Goal: Task Accomplishment & Management: Complete application form

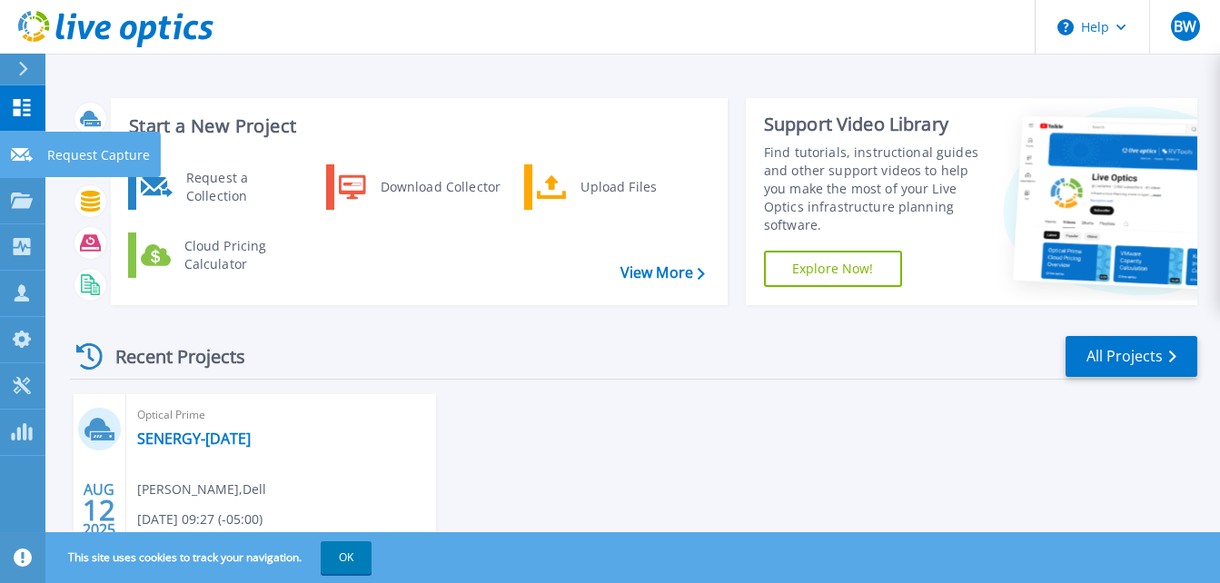
click at [11, 153] on icon at bounding box center [22, 155] width 22 height 14
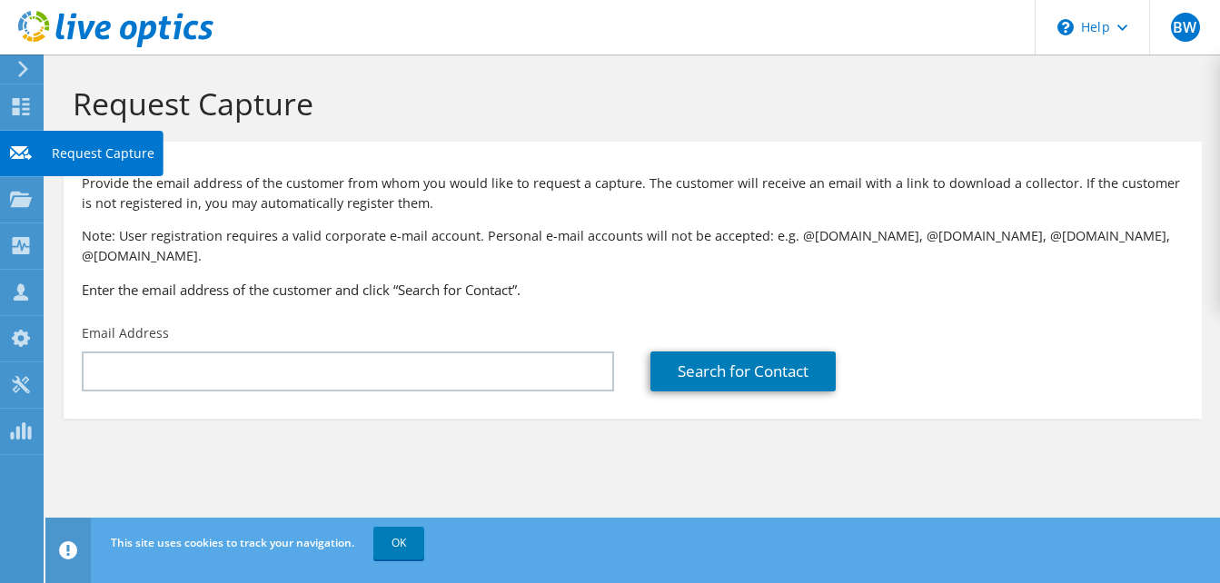
click at [29, 160] on icon at bounding box center [21, 152] width 22 height 17
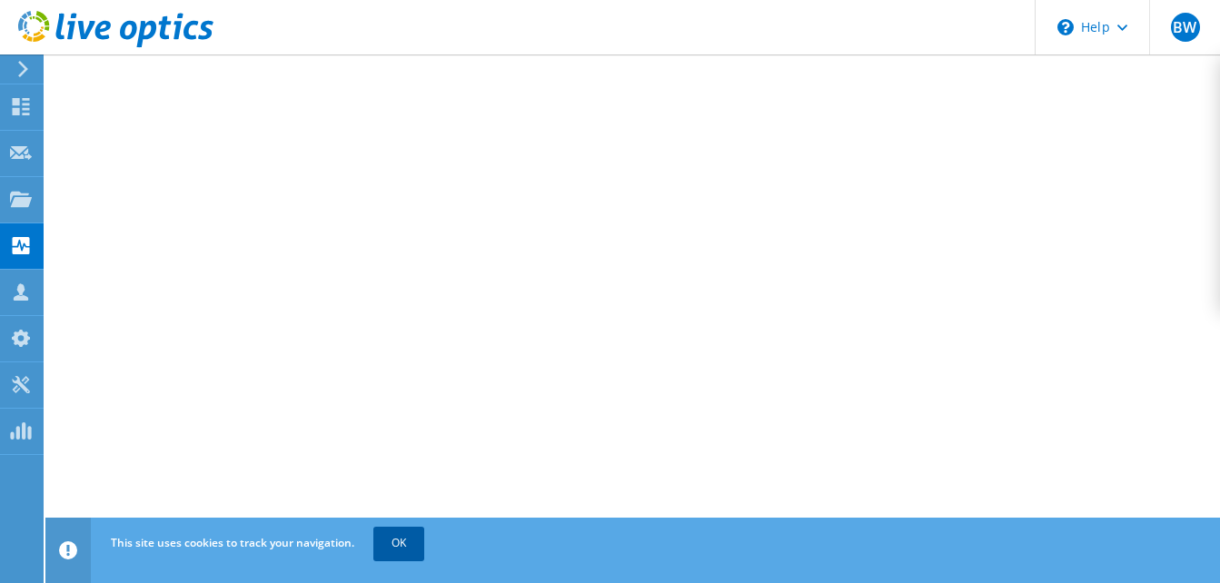
click at [415, 543] on link "OK" at bounding box center [398, 543] width 51 height 33
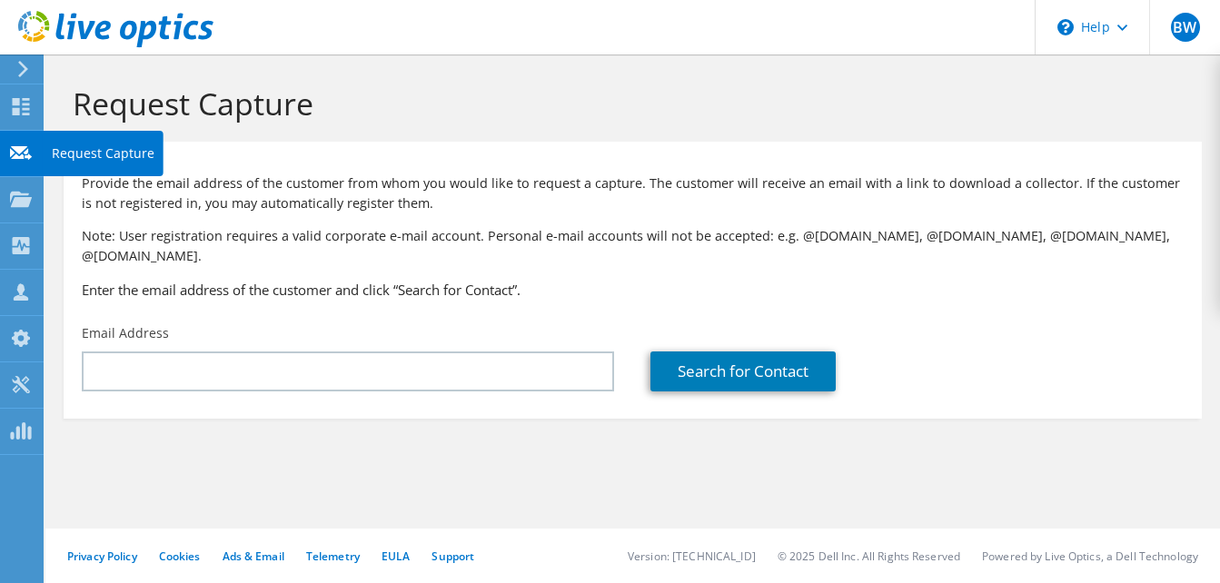
click at [25, 150] on icon at bounding box center [21, 152] width 22 height 17
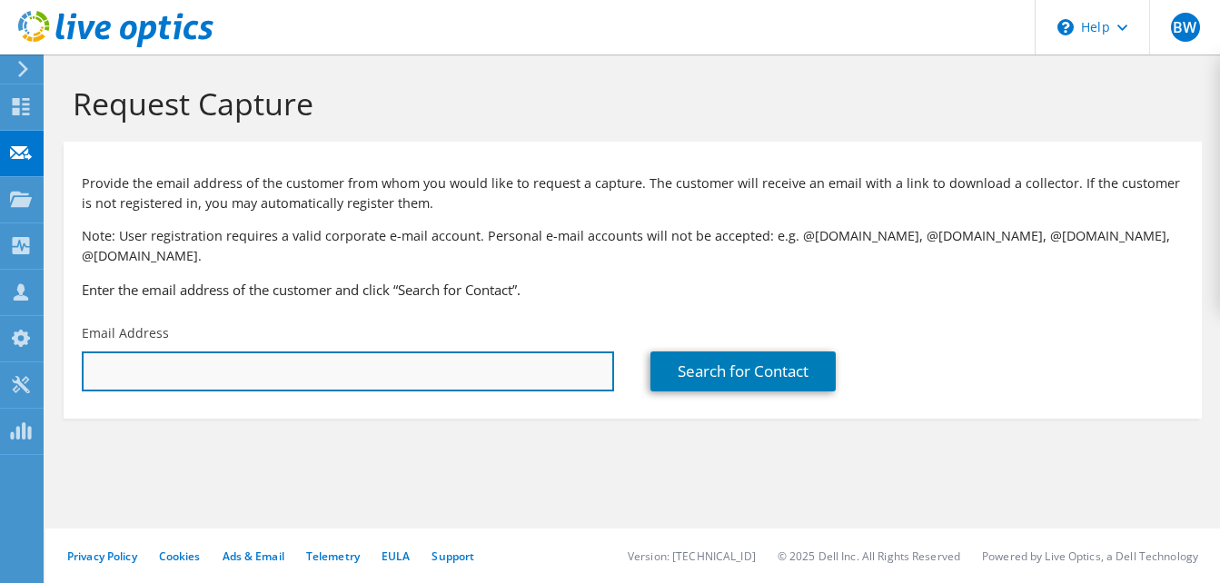
click at [284, 353] on input "text" at bounding box center [348, 372] width 532 height 40
paste input ""[PERSON_NAME]" <[EMAIL_ADDRESS][PERSON_NAME][DOMAIN_NAME]>"
drag, startPoint x: 176, startPoint y: 346, endPoint x: 36, endPoint y: 340, distance: 140.1
click at [36, 340] on div "BW Channel Partner [PERSON_NAME] [EMAIL_ADDRESS][DOMAIN_NAME] PRESCRIPTIVE DATA…" at bounding box center [610, 291] width 1220 height 583
click at [164, 352] on input ""Sean Gray" <sgray@bourn-koch.com" at bounding box center [348, 372] width 532 height 40
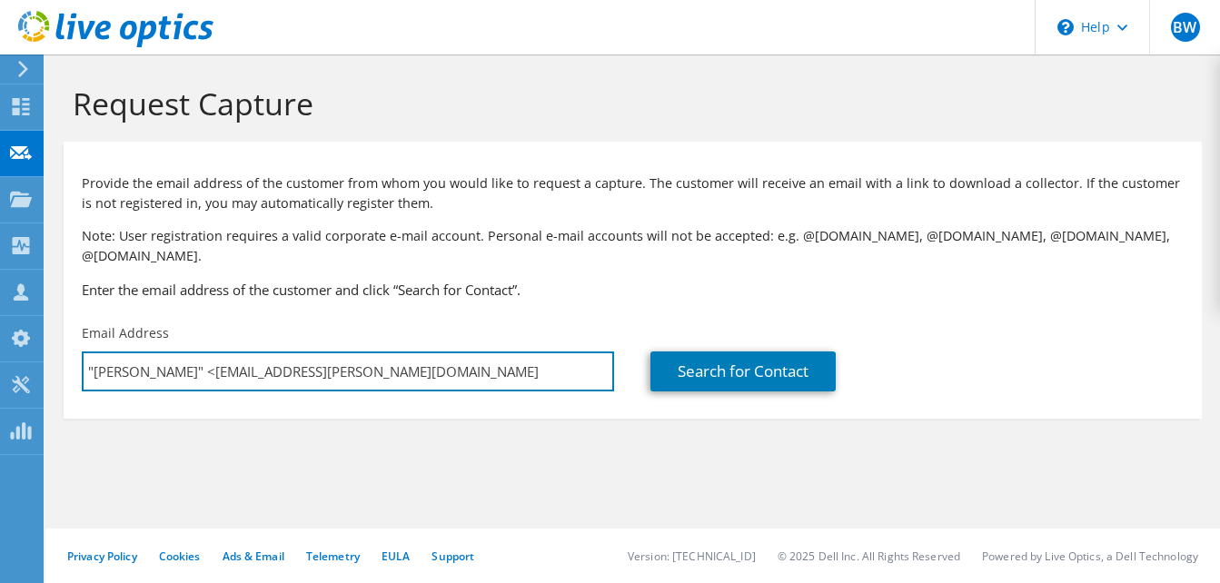
drag, startPoint x: 173, startPoint y: 347, endPoint x: 60, endPoint y: 342, distance: 112.8
click at [60, 342] on section "Request Capture Provide the email address of the customer from whom you would l…" at bounding box center [632, 282] width 1175 height 455
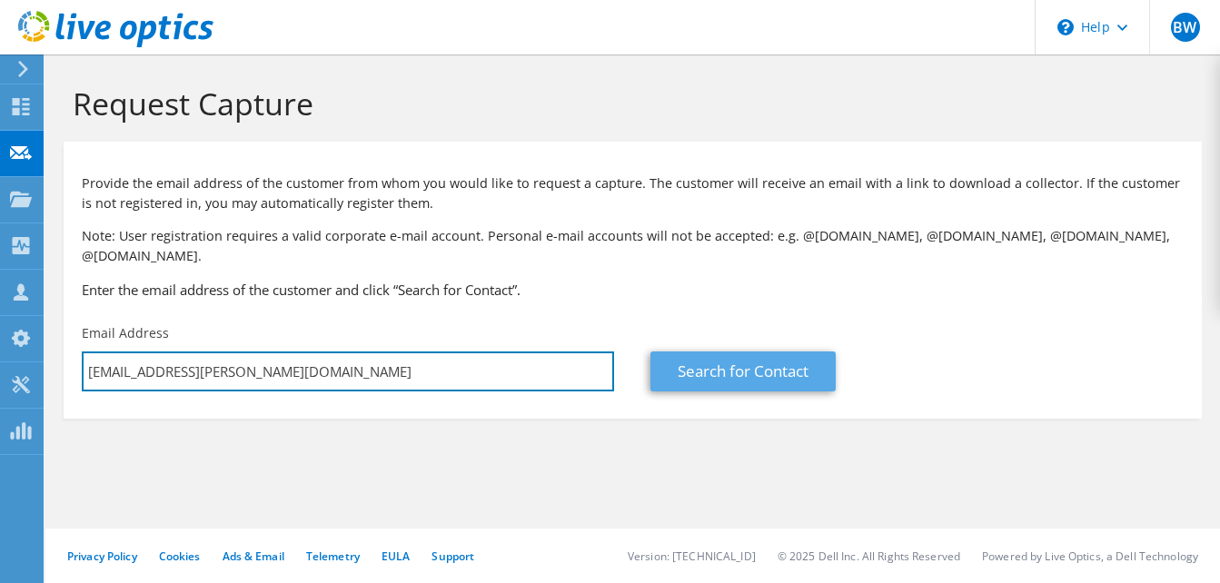
type input "sgray@bourn-koch.com"
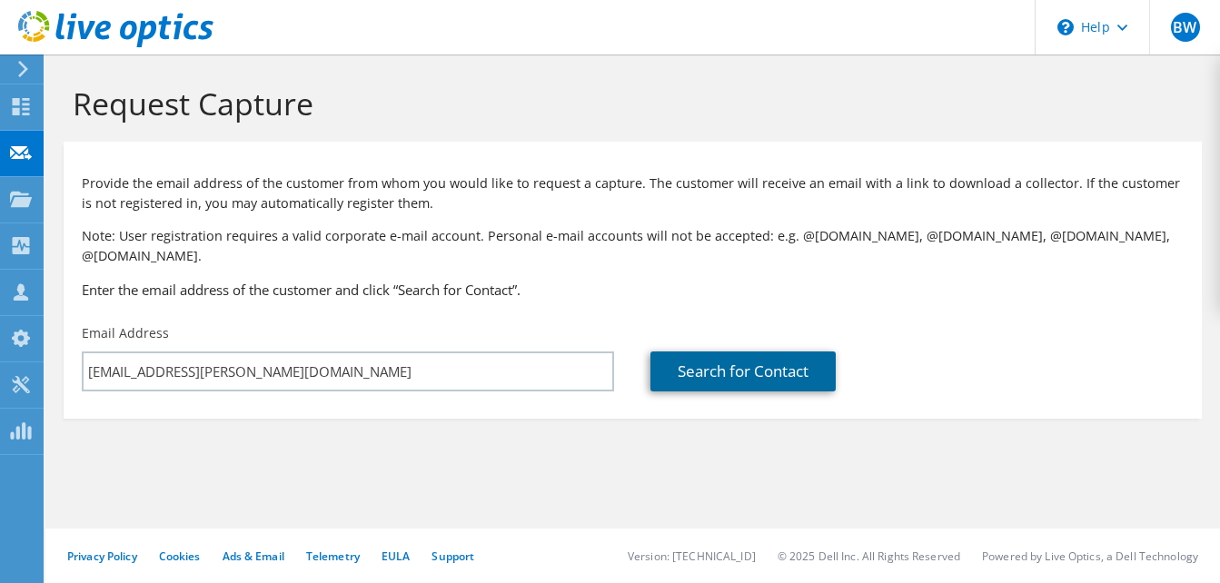
click at [707, 352] on link "Search for Contact" at bounding box center [743, 372] width 185 height 40
type input "BOURN & KOCH"
type input "Sean"
type input "Gray"
type input "[GEOGRAPHIC_DATA]"
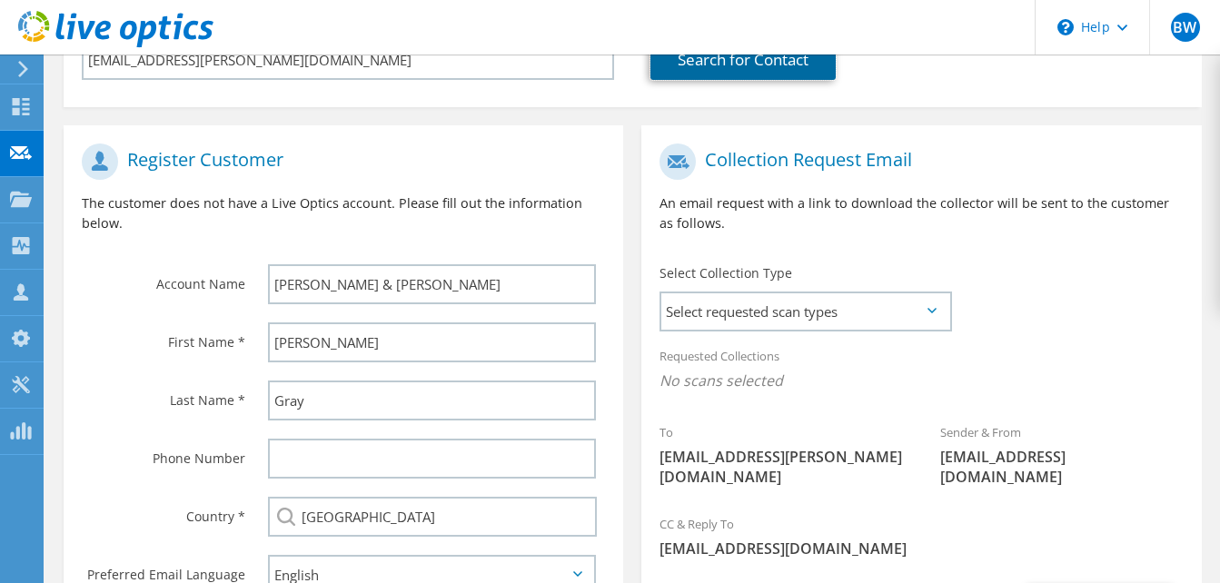
scroll to position [451, 0]
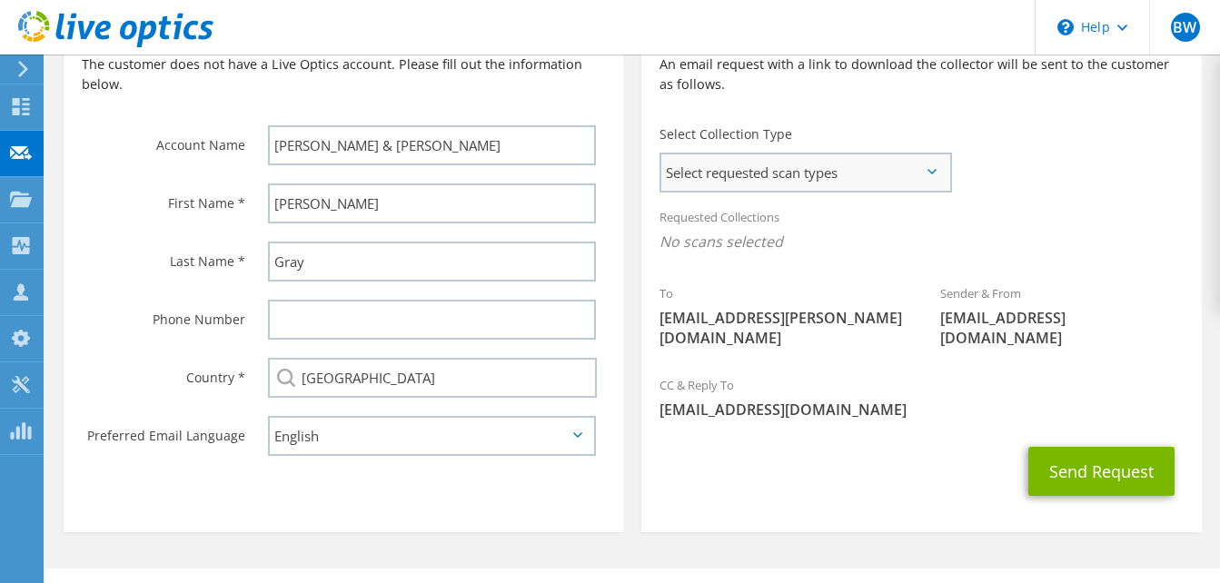
click at [930, 154] on span "Select requested scan types" at bounding box center [805, 172] width 287 height 36
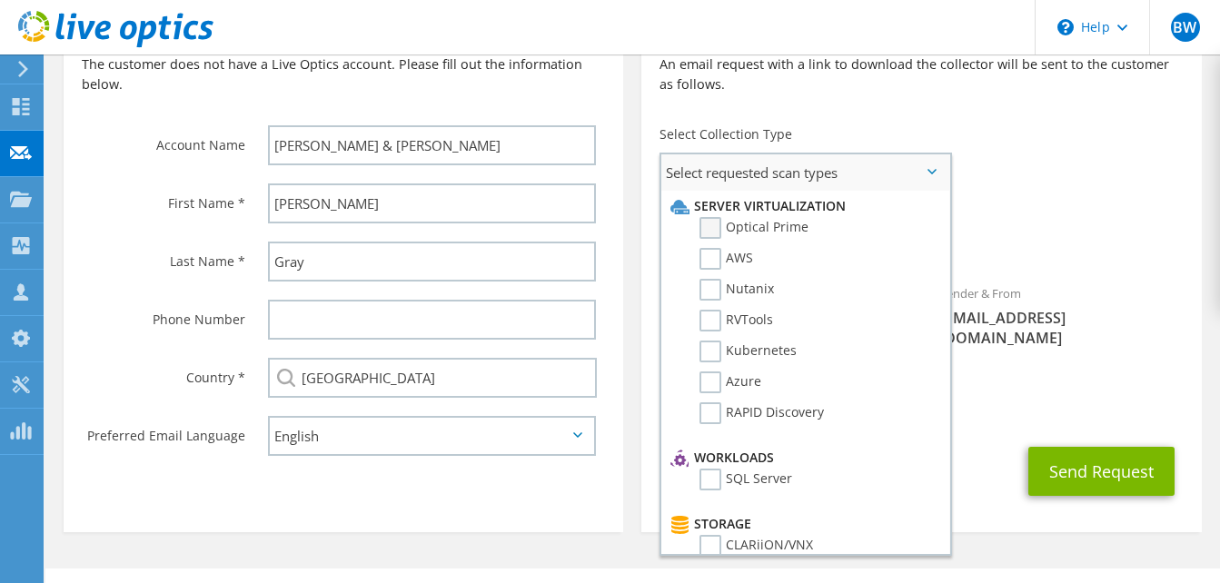
click at [708, 217] on label "Optical Prime" at bounding box center [754, 228] width 109 height 22
click at [0, 0] on input "Optical Prime" at bounding box center [0, 0] width 0 height 0
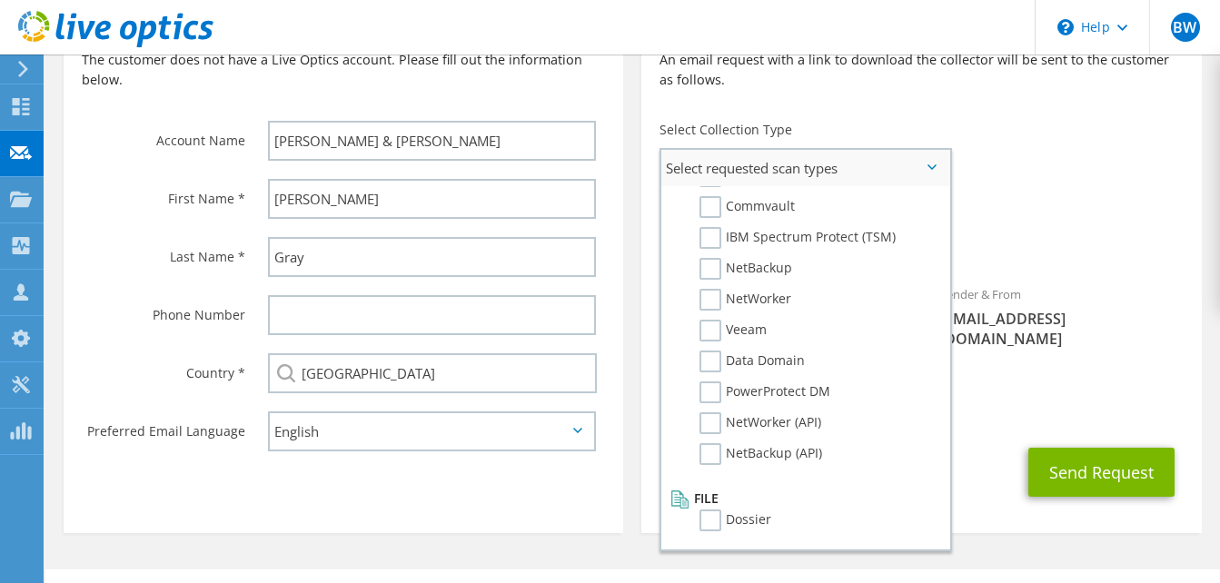
scroll to position [456, 0]
click at [712, 509] on label "Dossier" at bounding box center [736, 520] width 72 height 22
click at [0, 0] on input "Dossier" at bounding box center [0, 0] width 0 height 0
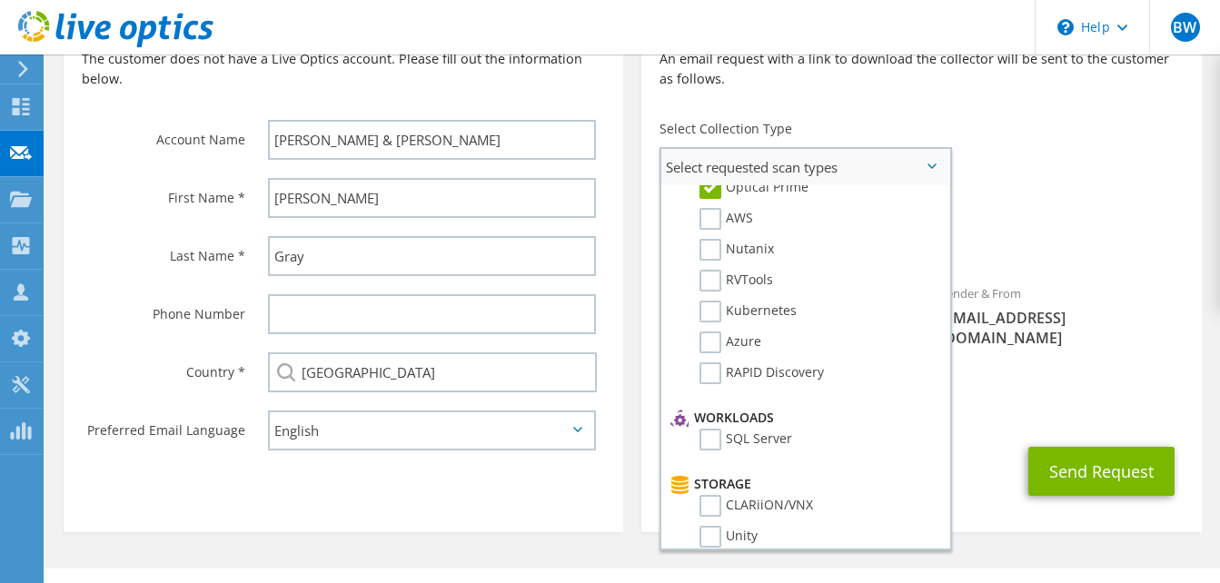
scroll to position [0, 0]
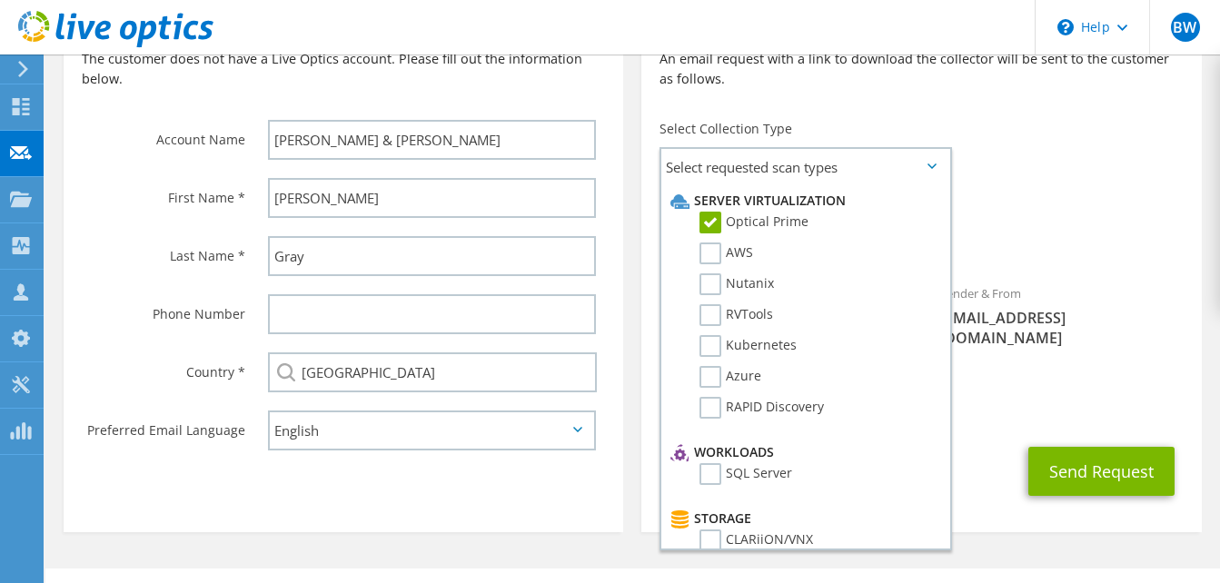
click at [1091, 274] on div "Sender & From liveoptics@liveoptics.com" at bounding box center [1062, 315] width 280 height 83
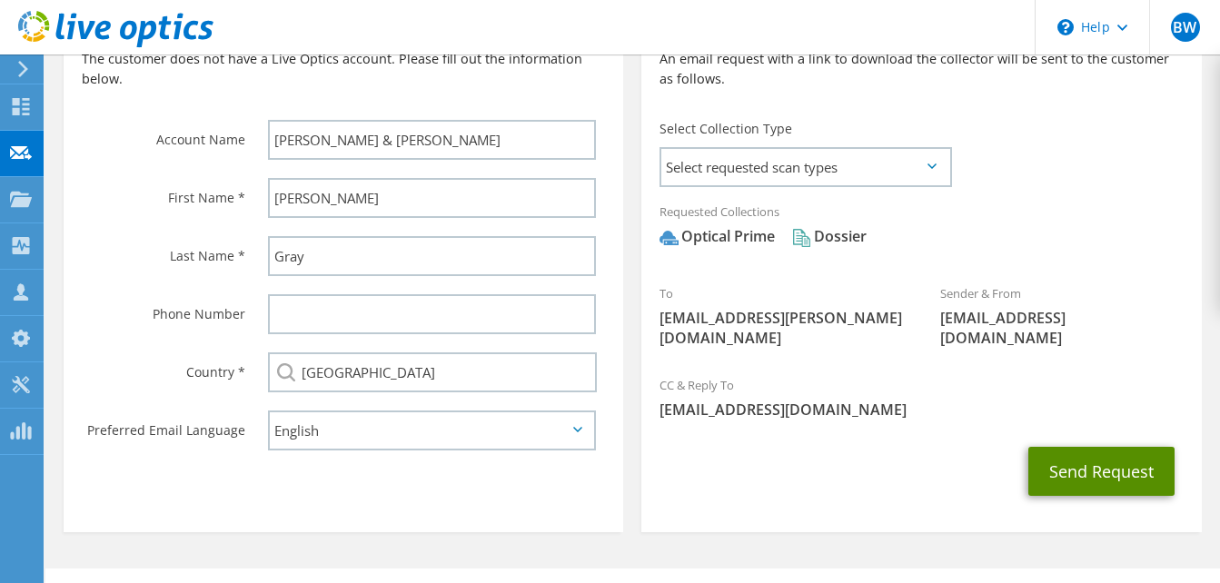
click at [1116, 447] on button "Send Request" at bounding box center [1102, 471] width 146 height 49
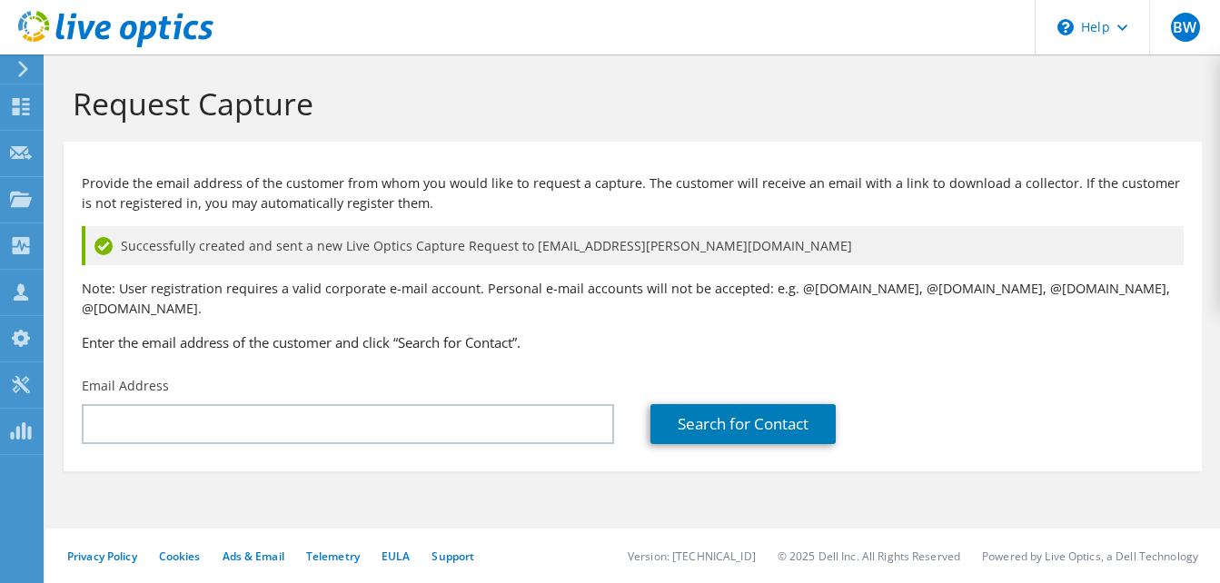
click at [673, 42] on header "BW Channel Partner [PERSON_NAME] [EMAIL_ADDRESS][DOMAIN_NAME] PRESCRIPTIVE DATA…" at bounding box center [610, 27] width 1220 height 55
